Goal: Transaction & Acquisition: Purchase product/service

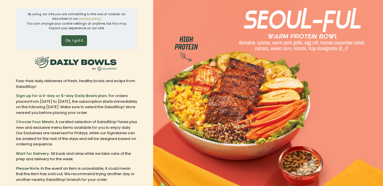
click at [79, 43] on button "Ok, I got it" at bounding box center [74, 40] width 26 height 11
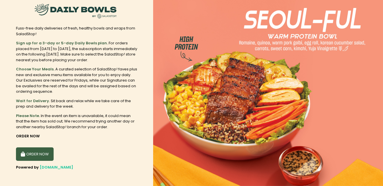
scroll to position [12, 0]
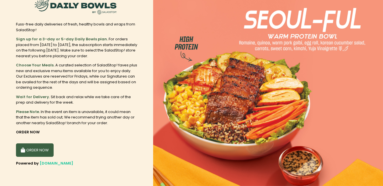
click at [33, 148] on button "ORDER NOW" at bounding box center [35, 150] width 38 height 14
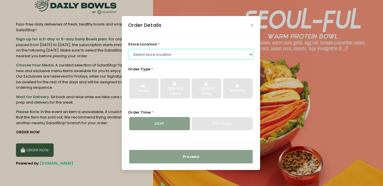
click at [182, 59] on select "Select store location [GEOGRAPHIC_DATA] [PERSON_NAME][GEOGRAPHIC_DATA] [GEOGRAP…" at bounding box center [191, 54] width 126 height 11
select select "67e39329d94a29a58c1e2ff7"
click at [128, 49] on select "Select store location [GEOGRAPHIC_DATA] [PERSON_NAME][GEOGRAPHIC_DATA] [GEOGRAP…" at bounding box center [191, 54] width 126 height 11
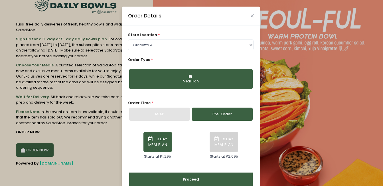
click at [183, 78] on button "Meal Plan" at bounding box center [191, 79] width 124 height 20
click at [220, 115] on link "Pre-Order" at bounding box center [222, 113] width 61 height 13
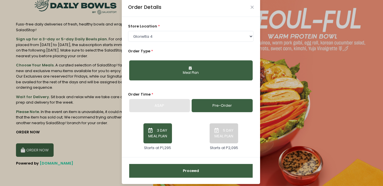
scroll to position [13, 0]
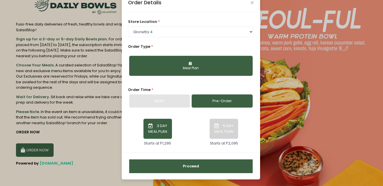
click at [223, 126] on button "5 DAY MEAL PLAN" at bounding box center [224, 128] width 29 height 20
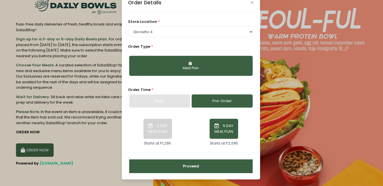
click at [160, 129] on button "3 DAY MEAL PLAN" at bounding box center [158, 128] width 29 height 20
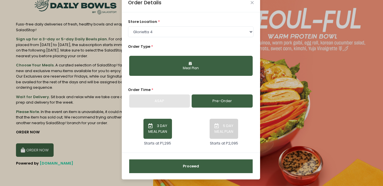
click at [219, 120] on button "5 DAY MEAL PLAN" at bounding box center [224, 128] width 29 height 20
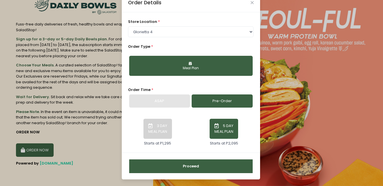
click at [191, 169] on button "Proceed" at bounding box center [191, 166] width 124 height 14
